Goal: Task Accomplishment & Management: Manage account settings

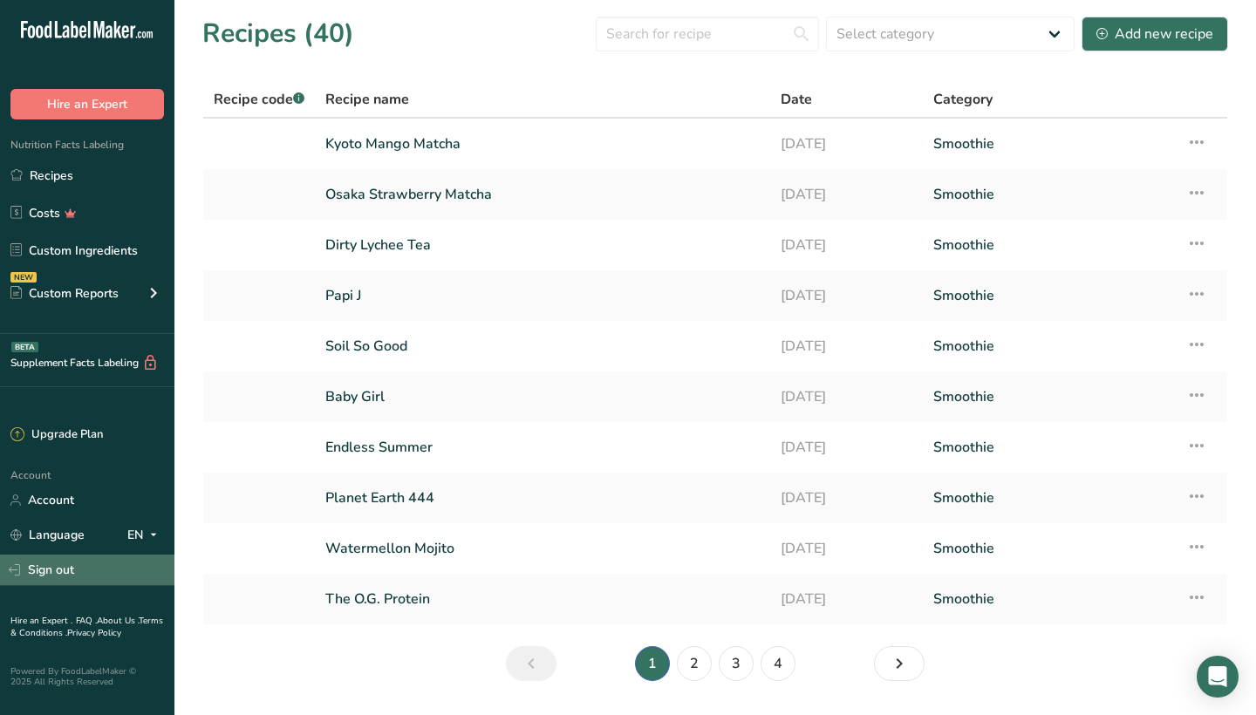
click at [75, 577] on link "Sign out" at bounding box center [87, 570] width 174 height 31
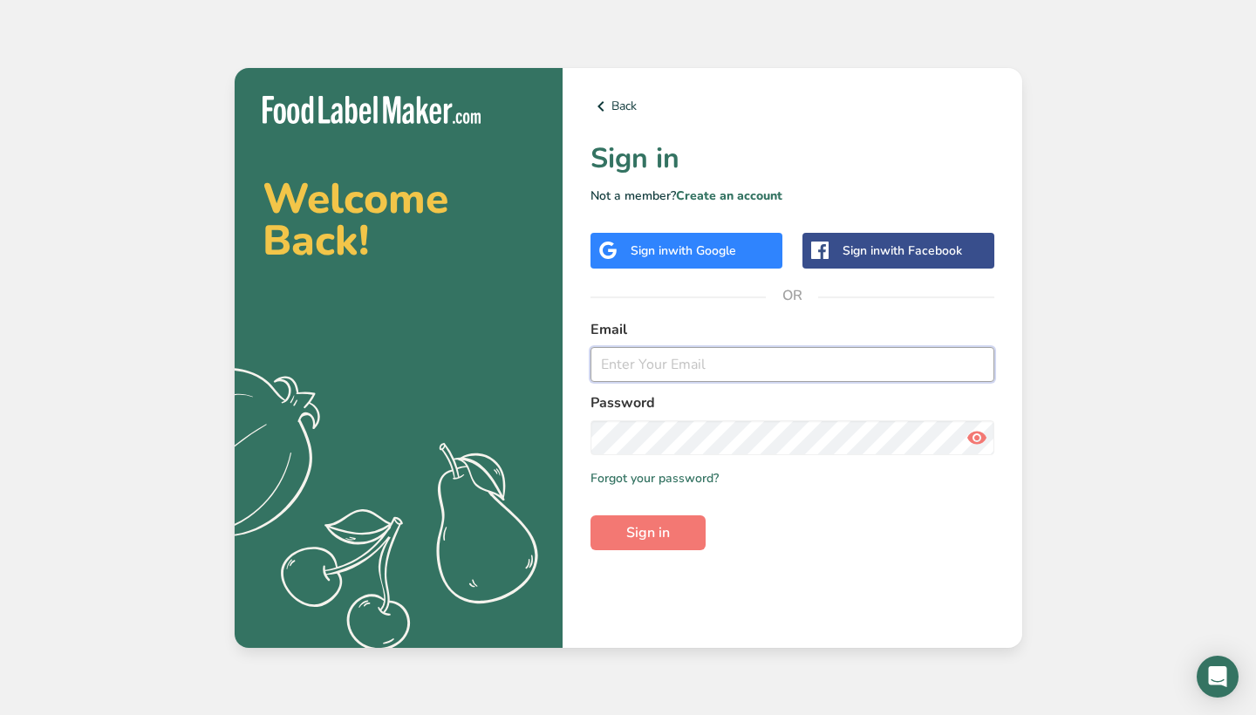
type input "[EMAIL_ADDRESS][DOMAIN_NAME]"
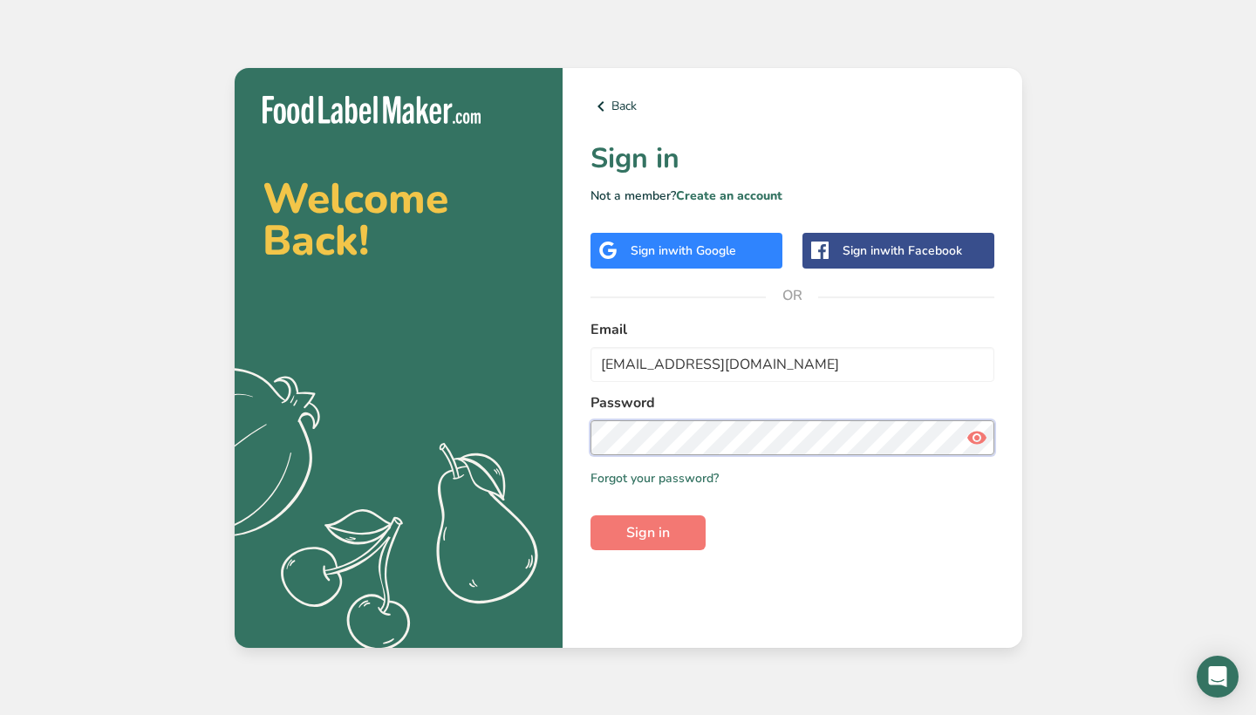
click at [647, 532] on button "Sign in" at bounding box center [647, 532] width 115 height 35
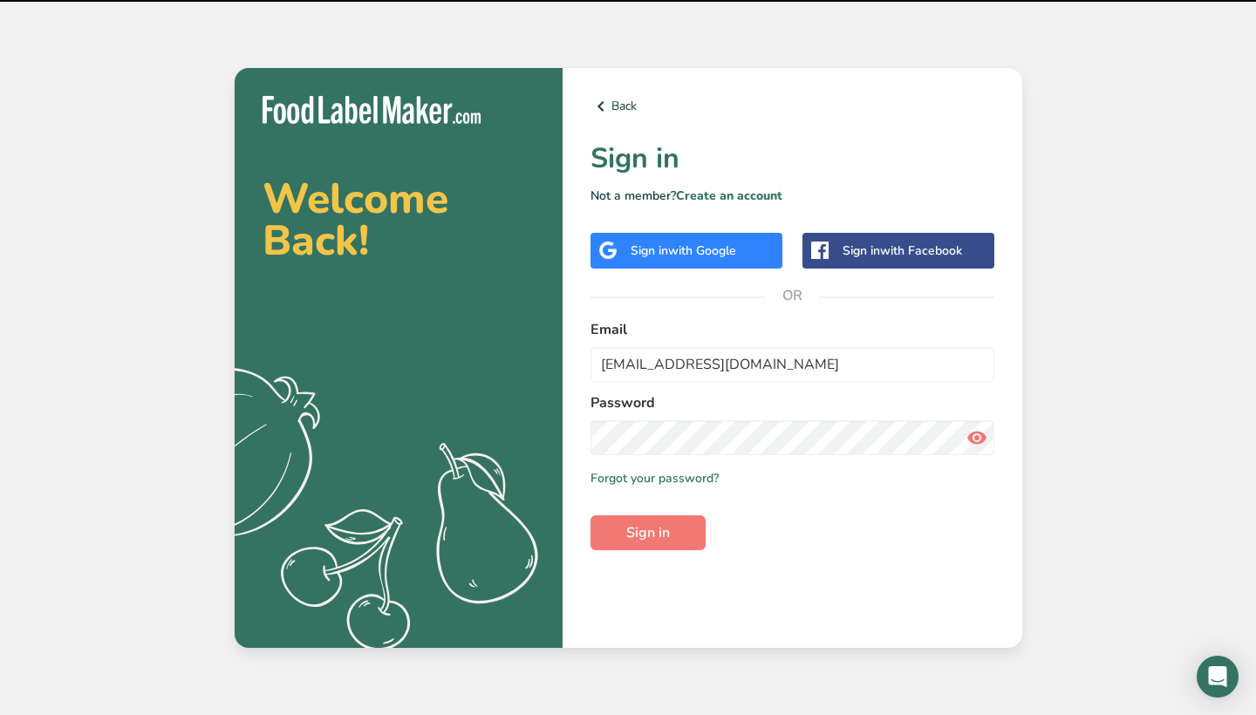
click at [978, 435] on icon at bounding box center [976, 437] width 21 height 31
